Goal: Task Accomplishment & Management: Manage account settings

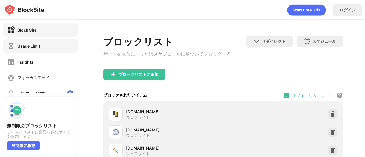
click at [46, 47] on div "Usage Limit" at bounding box center [40, 46] width 74 height 14
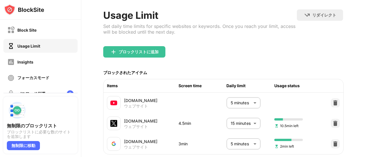
scroll to position [27, 0]
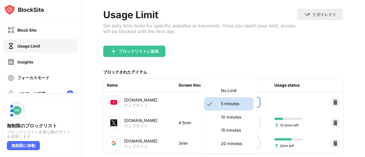
click at [244, 104] on body "Block Site Usage Limit Insights フォーカスモード パスワード保護 カスタムブロックページ 設定 情報 ブロッキング 他のデバイ…" at bounding box center [182, 78] width 365 height 157
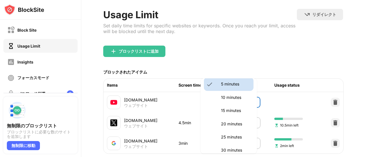
click at [235, 122] on p "20 minutes" at bounding box center [235, 124] width 29 height 6
type input "**"
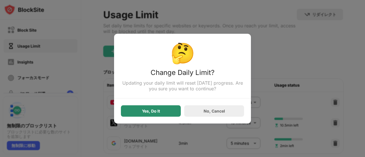
click at [153, 116] on div "Yes, Do It" at bounding box center [151, 110] width 60 height 11
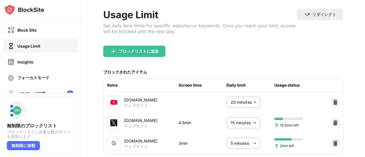
click at [53, 24] on div "Block Site" at bounding box center [40, 30] width 74 height 14
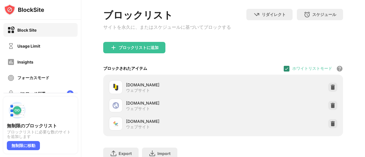
click at [284, 71] on img at bounding box center [286, 68] width 5 height 5
click at [284, 71] on div at bounding box center [287, 69] width 6 height 6
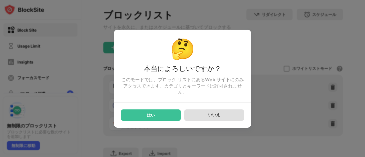
click at [193, 113] on div "いいえ" at bounding box center [214, 115] width 60 height 11
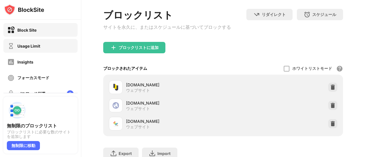
click at [64, 40] on div "Usage Limit" at bounding box center [40, 46] width 74 height 14
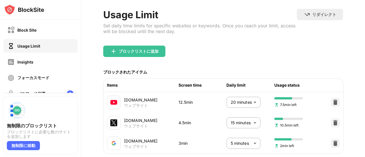
click at [236, 108] on body "Block Site Usage Limit Insights フォーカスモード パスワード保護 カスタムブロックページ 設定 情報 ブロッキング 他のデバイ…" at bounding box center [182, 78] width 365 height 157
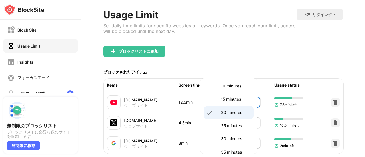
scroll to position [31, 0]
click at [235, 130] on li "25 minutes" at bounding box center [229, 125] width 50 height 13
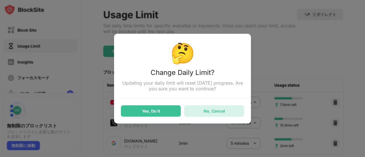
click at [205, 112] on div "No, Cancel" at bounding box center [214, 111] width 21 height 5
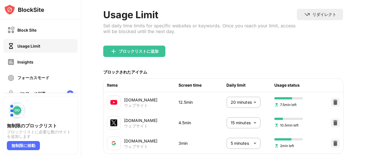
click at [231, 100] on body "Block Site Usage Limit Insights フォーカスモード パスワード保護 カスタムブロックページ 設定 情報 ブロッキング 他のデバイ…" at bounding box center [182, 78] width 365 height 157
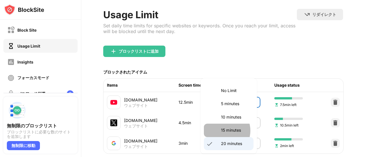
click at [224, 131] on p "15 minutes" at bounding box center [235, 130] width 29 height 6
type input "**"
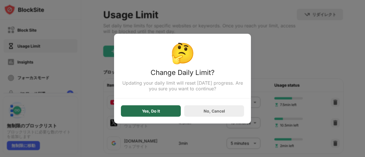
click at [161, 111] on div "Yes, Do It" at bounding box center [151, 110] width 60 height 11
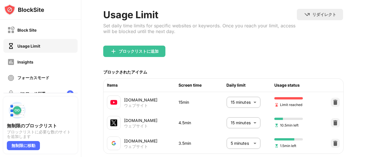
click at [50, 21] on div "Block Site Usage Limit Insights フォーカスモード パスワード保護 カスタムブロックページ 設定 情報" at bounding box center [40, 86] width 81 height 132
click at [50, 33] on div "Block Site" at bounding box center [40, 30] width 74 height 14
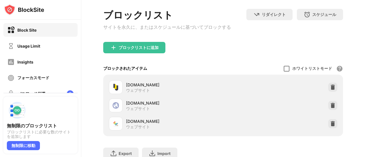
click at [285, 69] on div at bounding box center [287, 69] width 6 height 6
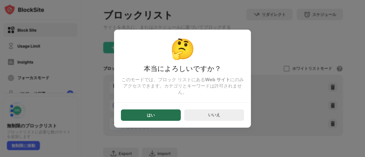
click at [134, 116] on div "はい" at bounding box center [151, 115] width 60 height 11
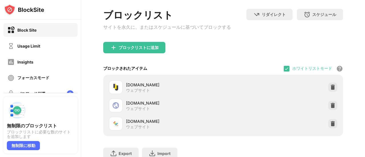
click at [225, 44] on div "ブロックリストに追加" at bounding box center [223, 52] width 240 height 21
